Goal: Information Seeking & Learning: Check status

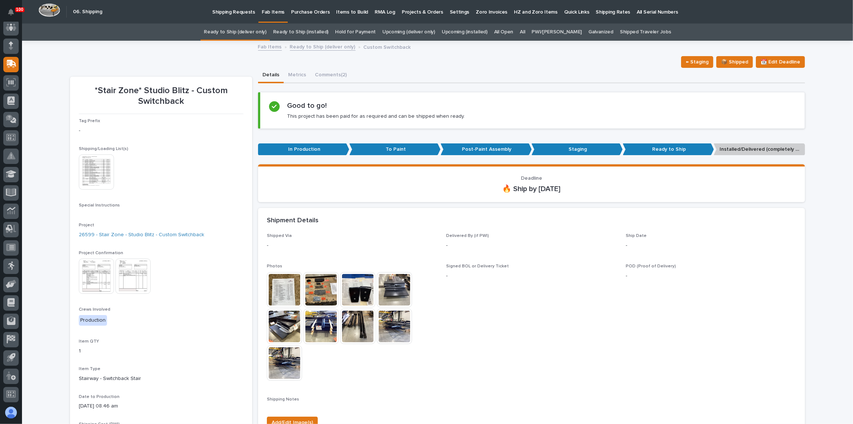
click at [243, 32] on link "Ready to Ship (deliver only)" at bounding box center [235, 31] width 62 height 17
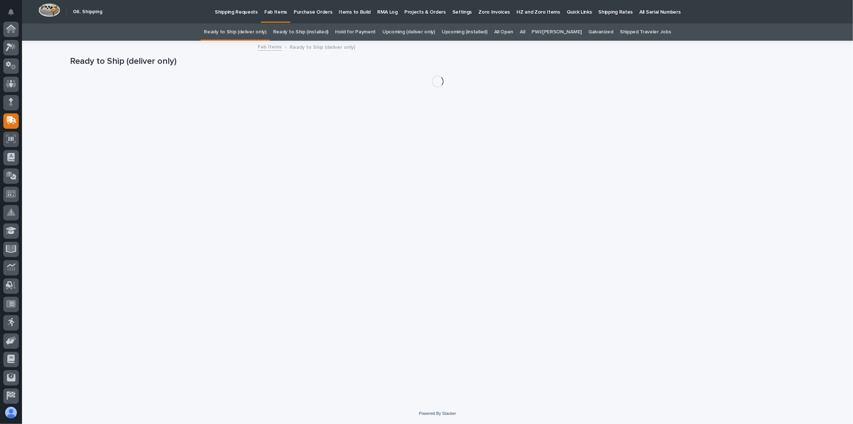
scroll to position [56, 0]
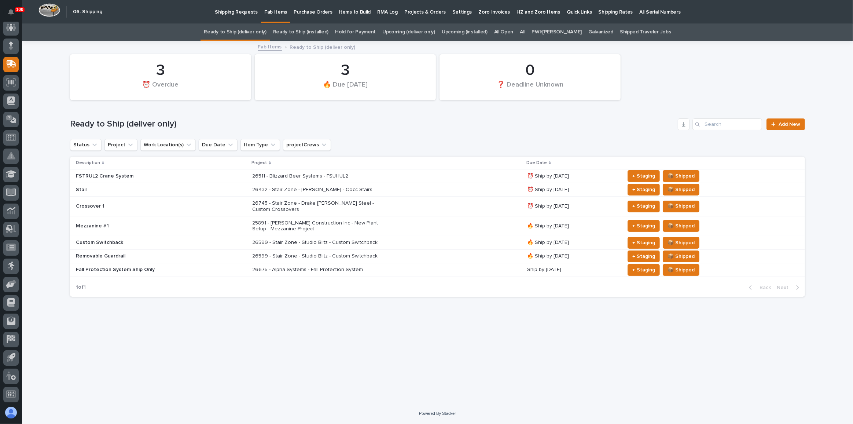
click at [417, 201] on div "26745 - Stair Zone - Drake [PERSON_NAME] Steel - Custom Crossovers" at bounding box center [386, 206] width 269 height 18
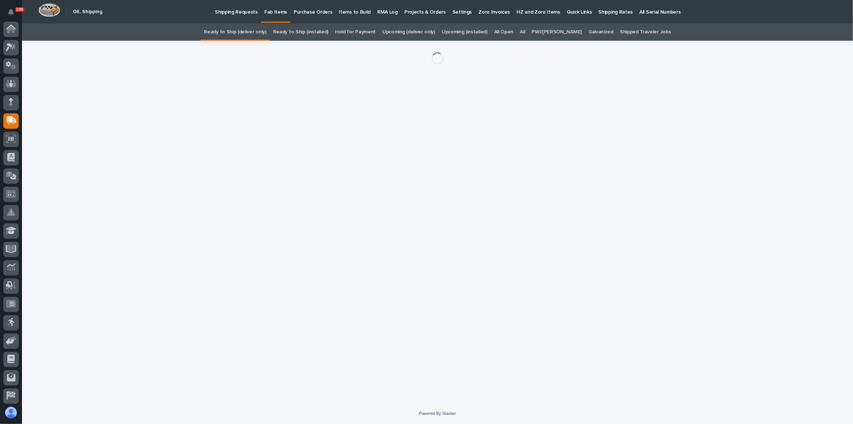
scroll to position [56, 0]
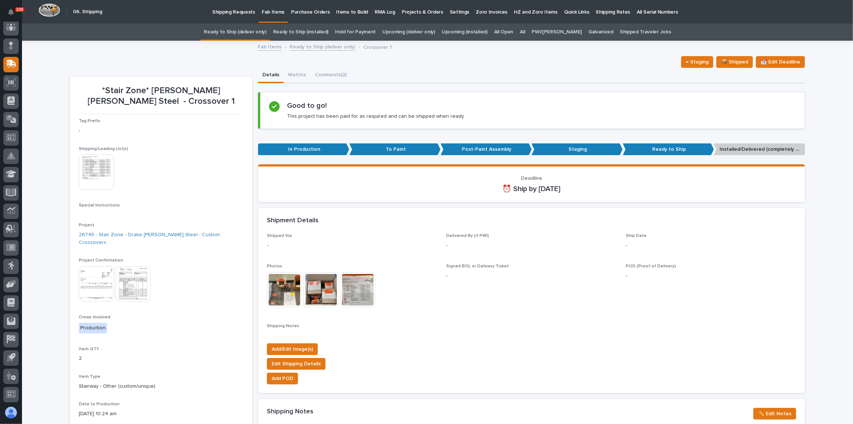
click at [93, 276] on img at bounding box center [96, 283] width 35 height 35
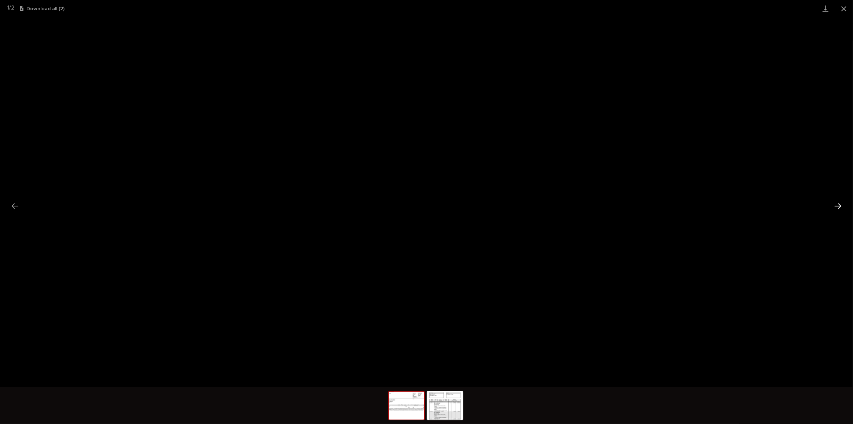
click at [839, 206] on button "Next slide" at bounding box center [838, 206] width 15 height 14
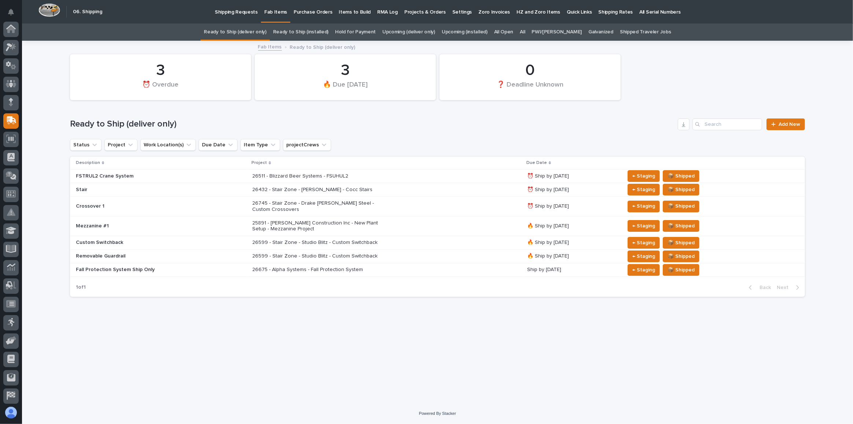
scroll to position [56, 0]
click at [462, 34] on link "Upcoming (installed)" at bounding box center [465, 31] width 46 height 17
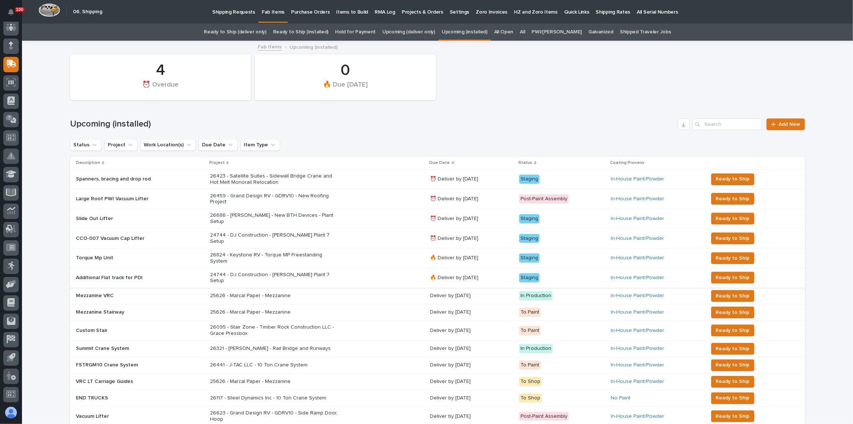
scroll to position [33, 0]
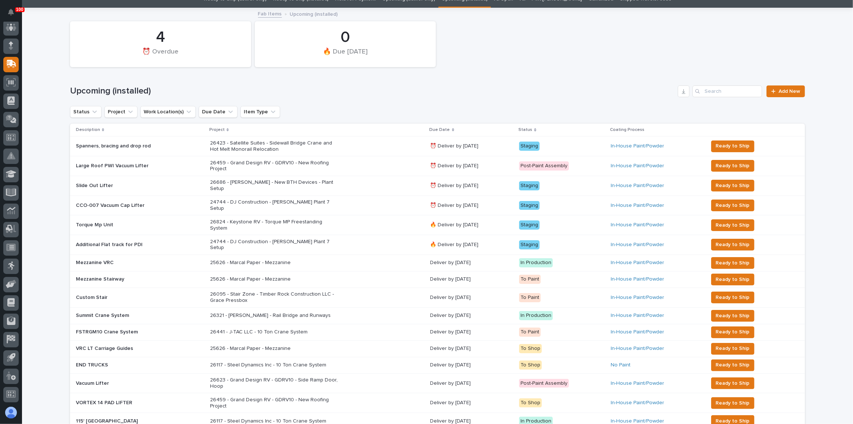
click at [381, 326] on div "26441 - J-TAC LLC - 10 Ton Crane System" at bounding box center [317, 332] width 215 height 12
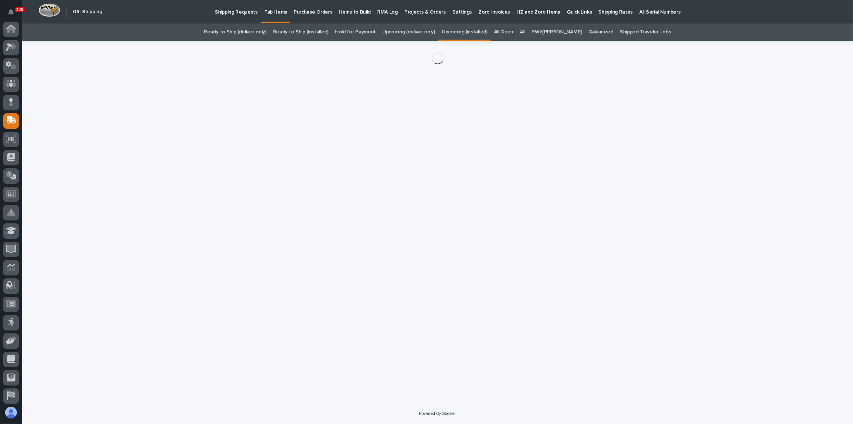
scroll to position [56, 0]
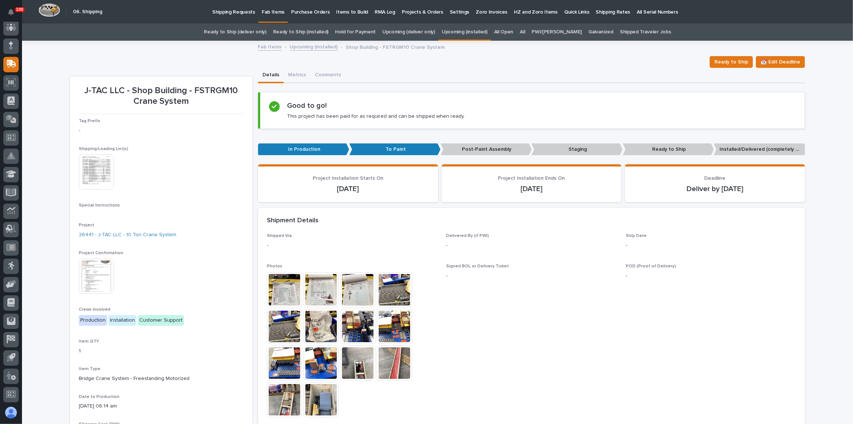
click at [91, 269] on img at bounding box center [96, 276] width 35 height 35
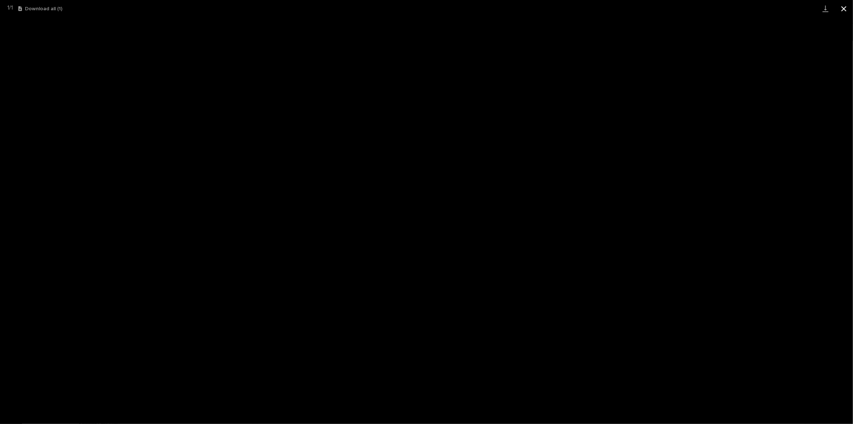
click at [844, 7] on button "Close gallery" at bounding box center [844, 8] width 18 height 17
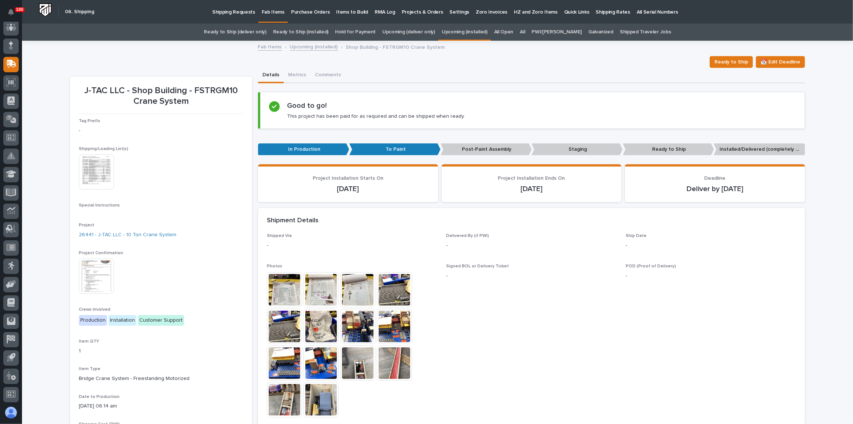
click at [201, 59] on div "Ready to Ship 📆 Edit Deadline" at bounding box center [437, 62] width 735 height 12
click at [249, 36] on link "Ready to Ship (deliver only)" at bounding box center [235, 31] width 62 height 17
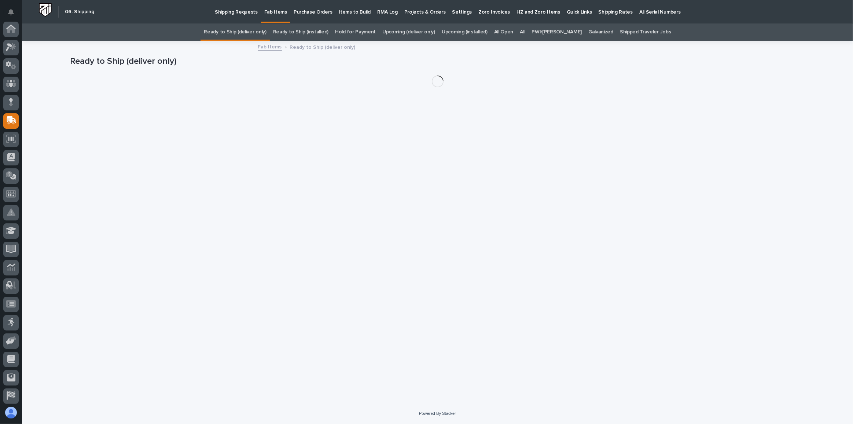
scroll to position [56, 0]
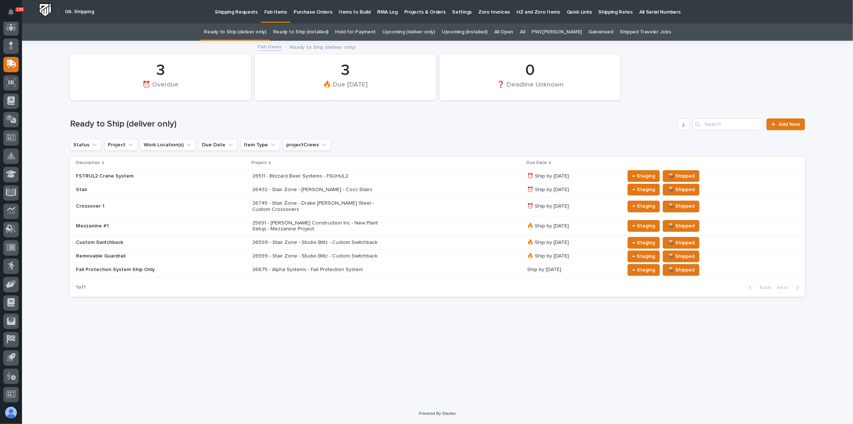
click at [446, 187] on div "26432 - Stair Zone - [PERSON_NAME] - Cocc Stairs" at bounding box center [386, 190] width 269 height 12
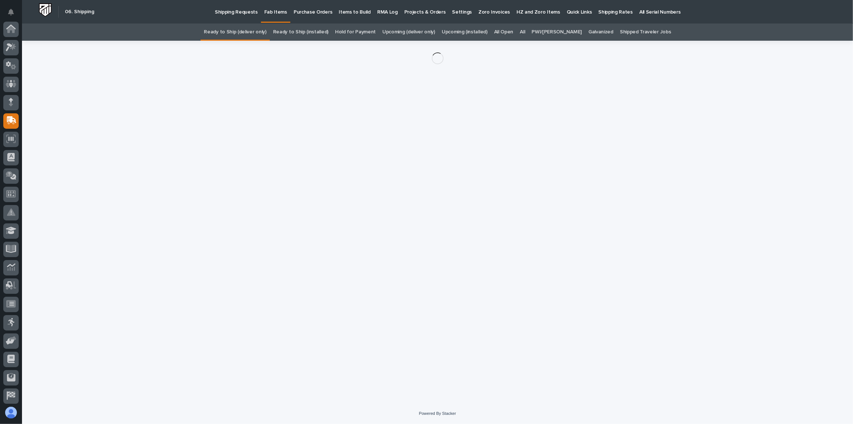
scroll to position [56, 0]
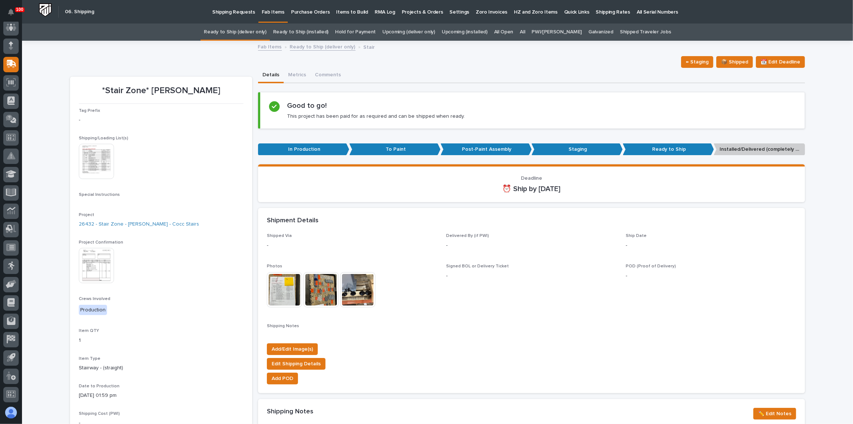
click at [86, 265] on img at bounding box center [96, 265] width 35 height 35
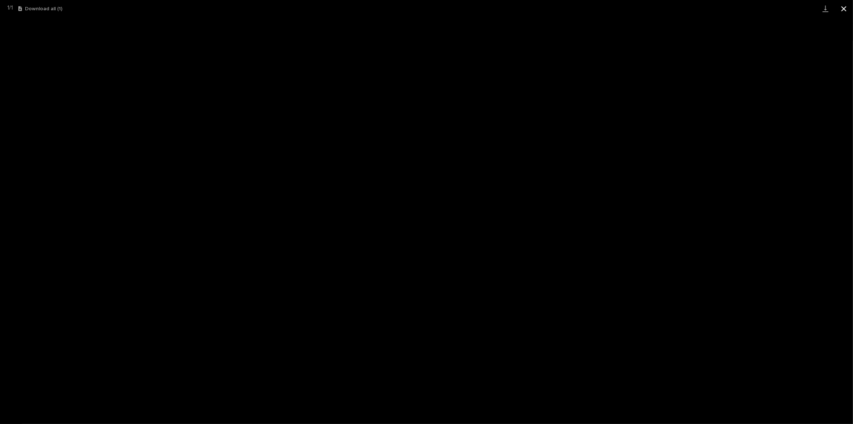
click at [842, 10] on button "Close gallery" at bounding box center [844, 8] width 18 height 17
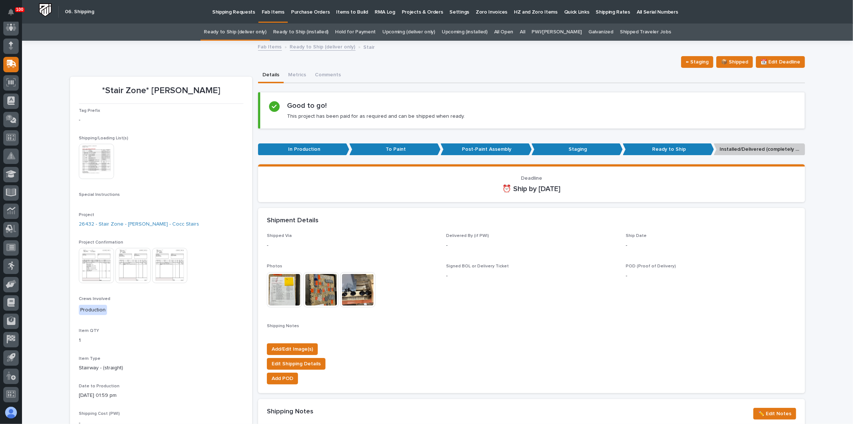
click at [266, 32] on link "Ready to Ship (deliver only)" at bounding box center [235, 31] width 62 height 17
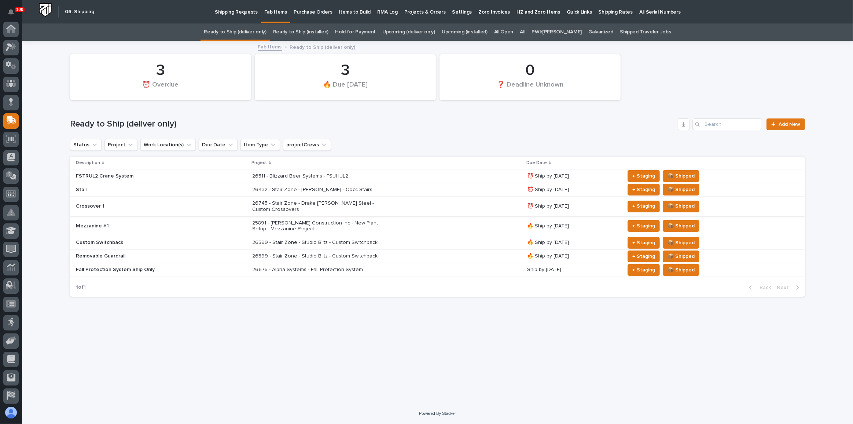
scroll to position [56, 0]
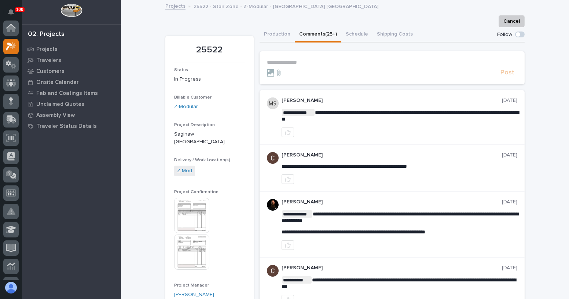
scroll to position [18, 0]
